Goal: Transaction & Acquisition: Book appointment/travel/reservation

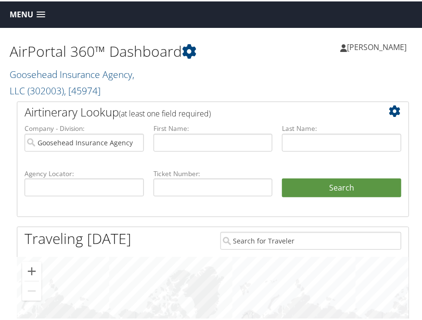
click at [36, 15] on link "Menu" at bounding box center [27, 13] width 45 height 16
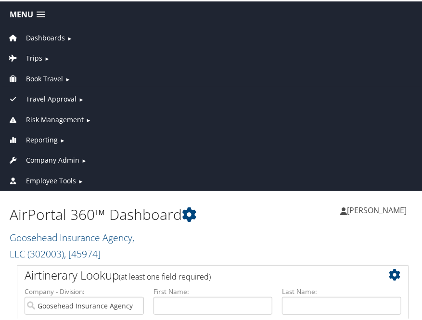
click at [31, 75] on span "Book Travel" at bounding box center [44, 77] width 37 height 11
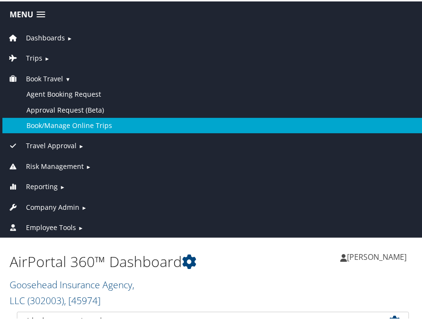
click at [88, 126] on link "Book/Manage Online Trips" at bounding box center [212, 123] width 421 height 15
